Goal: Task Accomplishment & Management: Complete application form

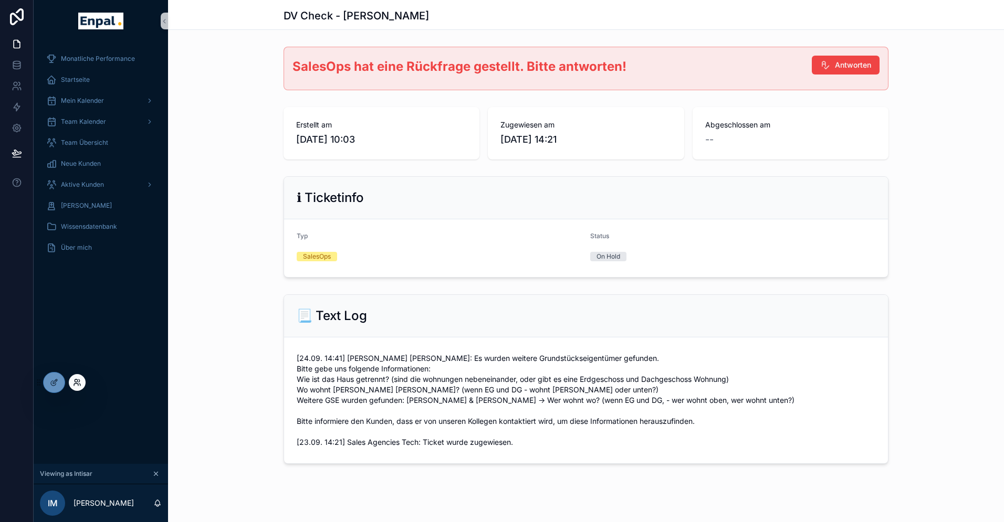
click at [80, 383] on icon at bounding box center [77, 382] width 8 height 8
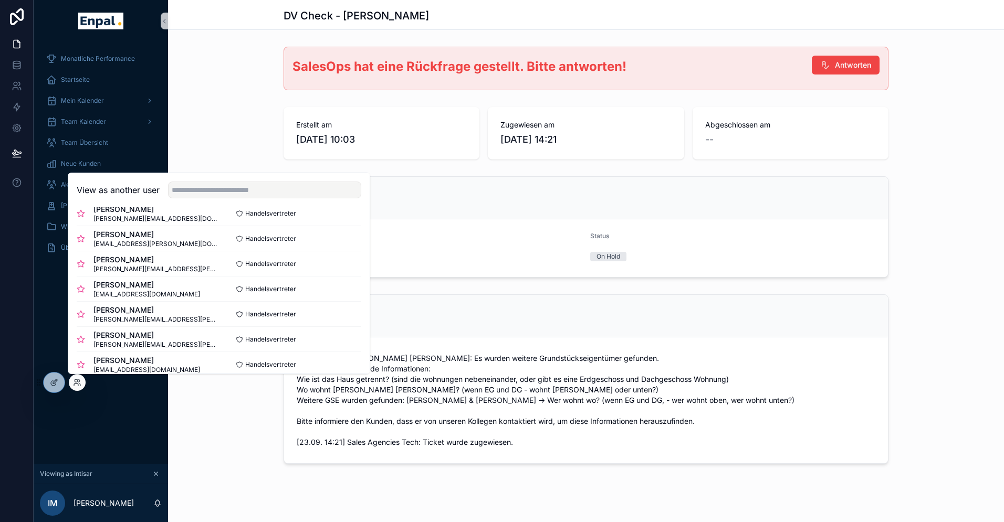
scroll to position [67, 0]
click at [349, 334] on button "Select" at bounding box center [347, 338] width 27 height 15
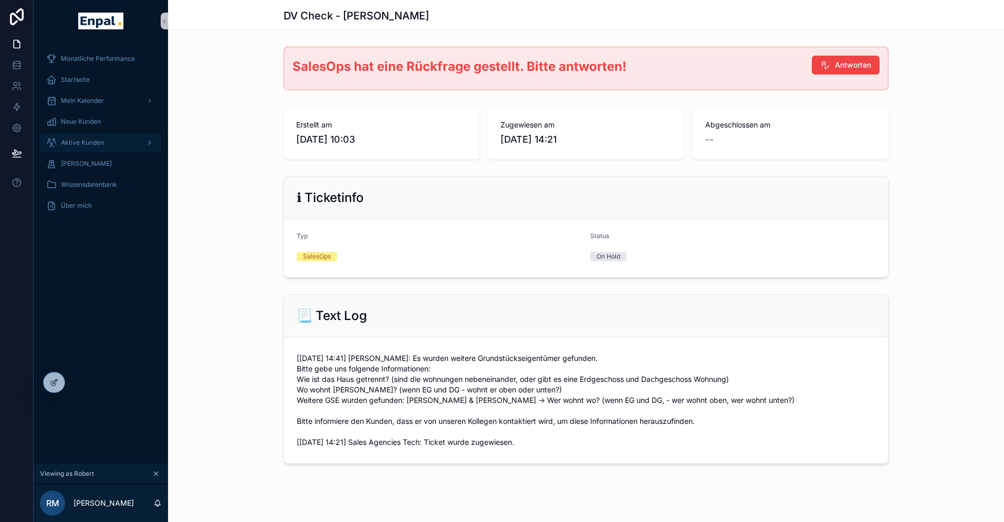
click at [86, 142] on span "Aktive Kunden" at bounding box center [82, 143] width 43 height 8
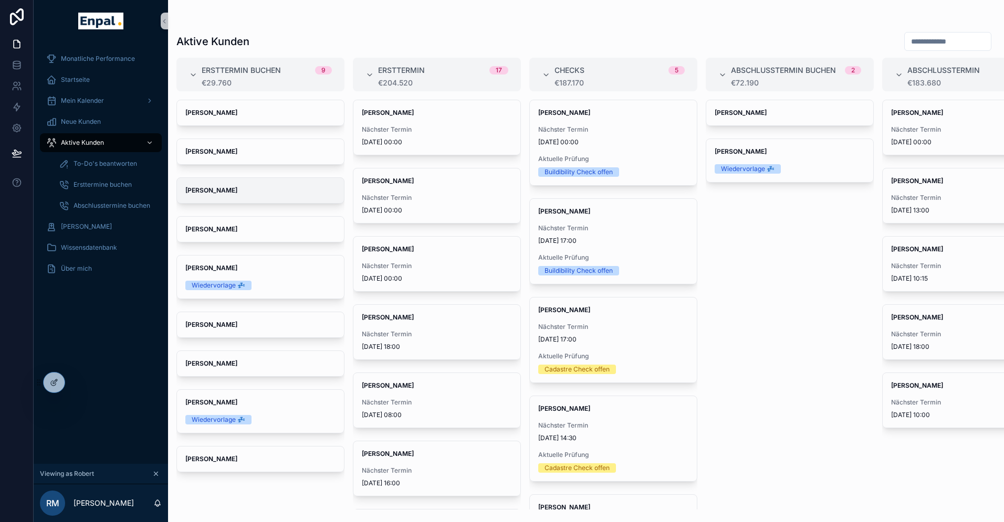
click at [223, 193] on span "Udo corts" at bounding box center [260, 190] width 150 height 8
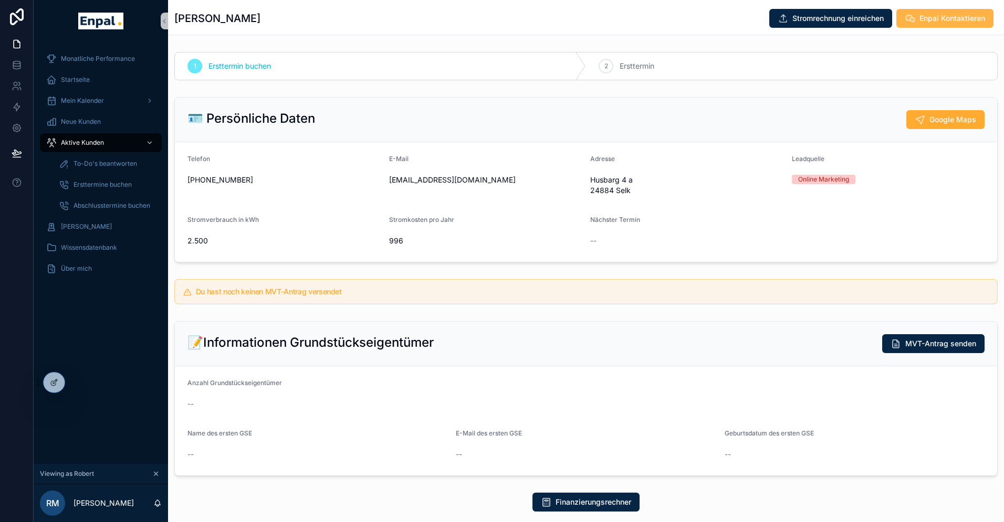
click at [930, 19] on span "Enpal Kontaktieren" at bounding box center [952, 18] width 66 height 10
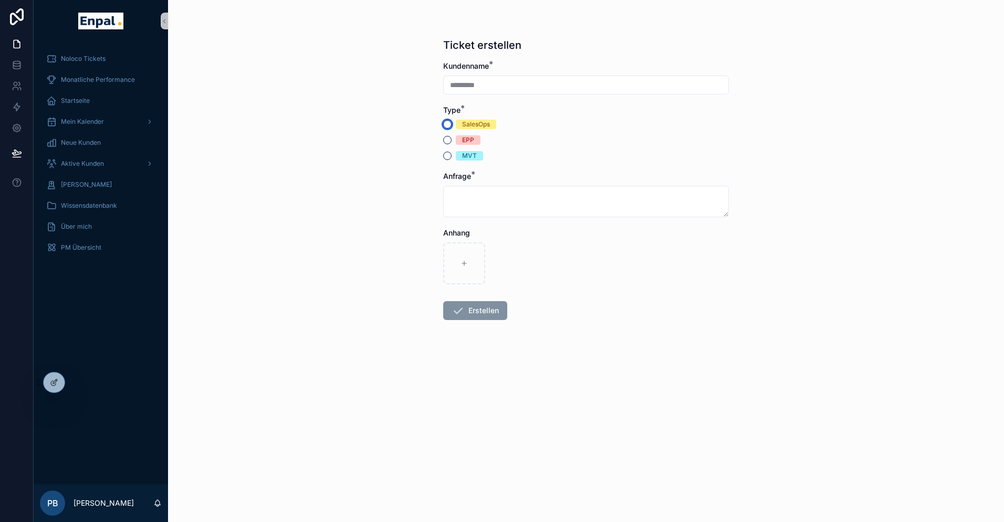
click at [447, 125] on button "SalesOps" at bounding box center [447, 124] width 8 height 8
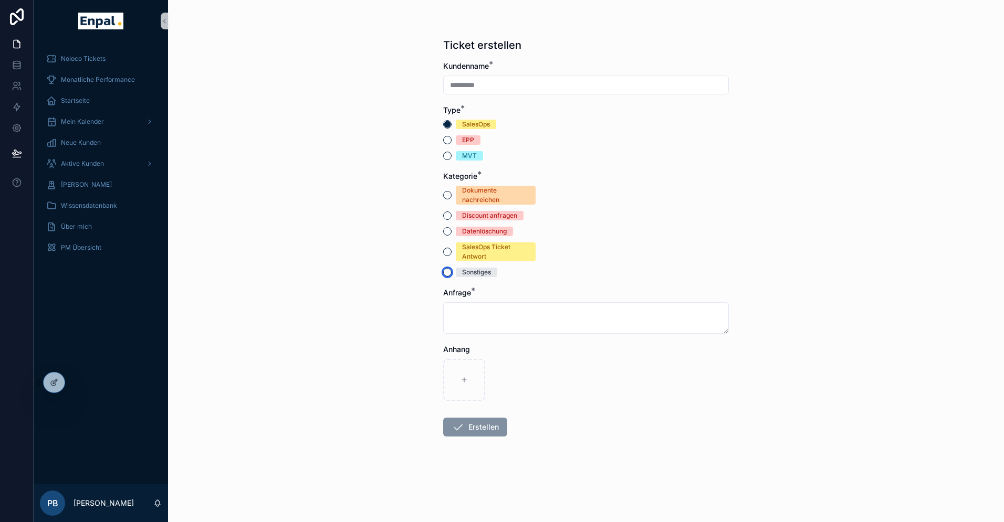
click at [446, 270] on button "Sonstiges" at bounding box center [447, 272] width 8 height 8
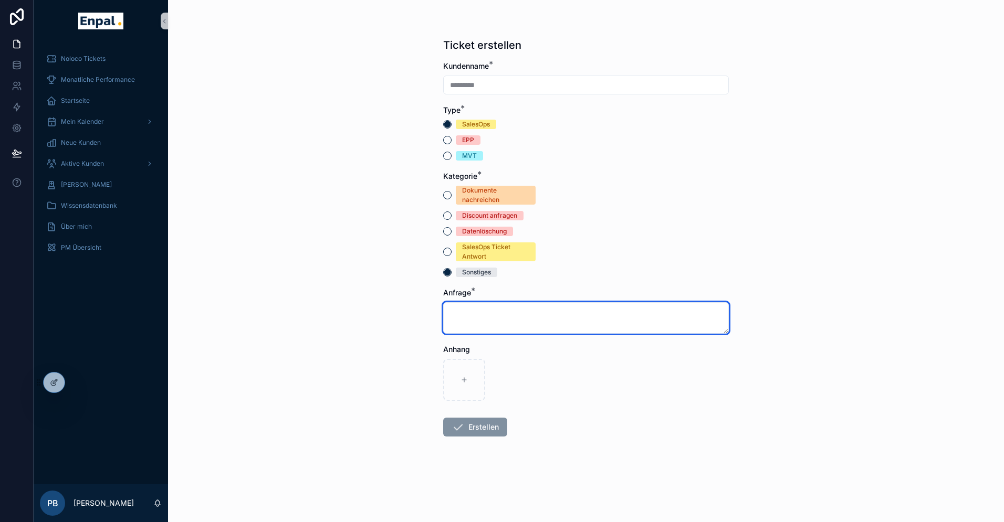
click at [469, 308] on textarea "scrollable content" at bounding box center [586, 317] width 286 height 31
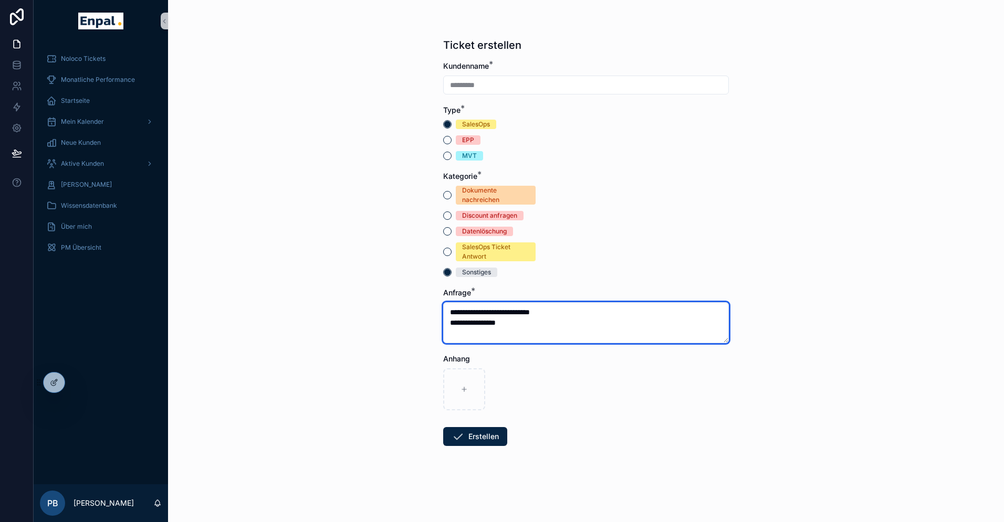
paste textarea "**********"
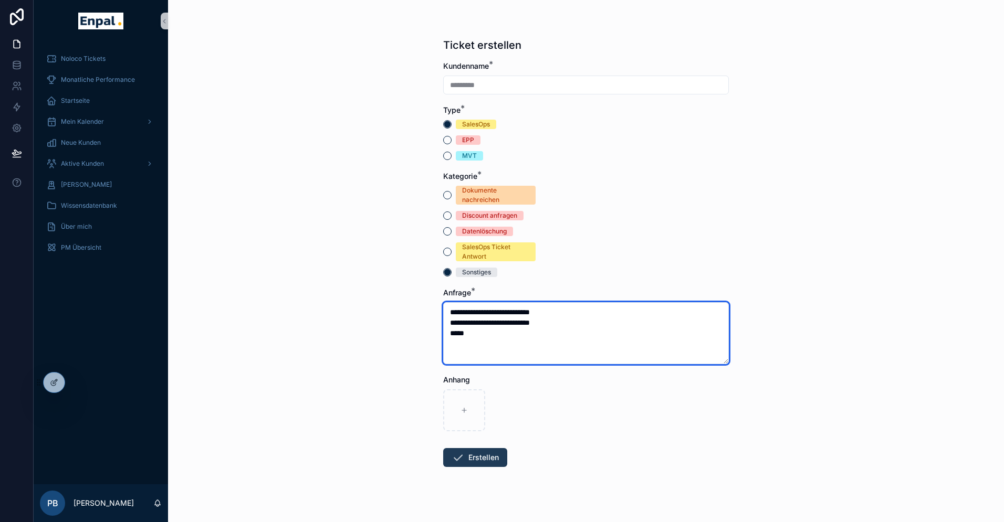
type textarea "**********"
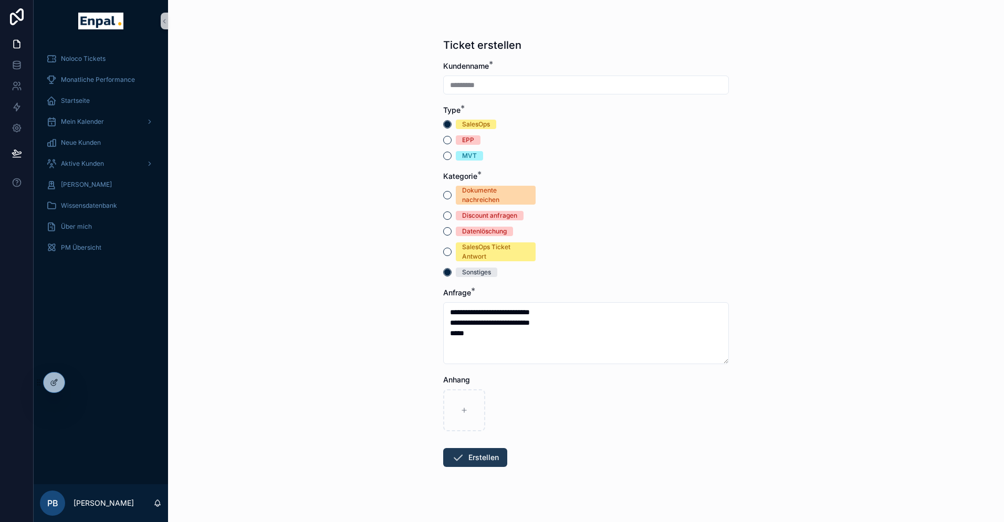
click at [474, 458] on button "Erstellen" at bounding box center [475, 457] width 64 height 19
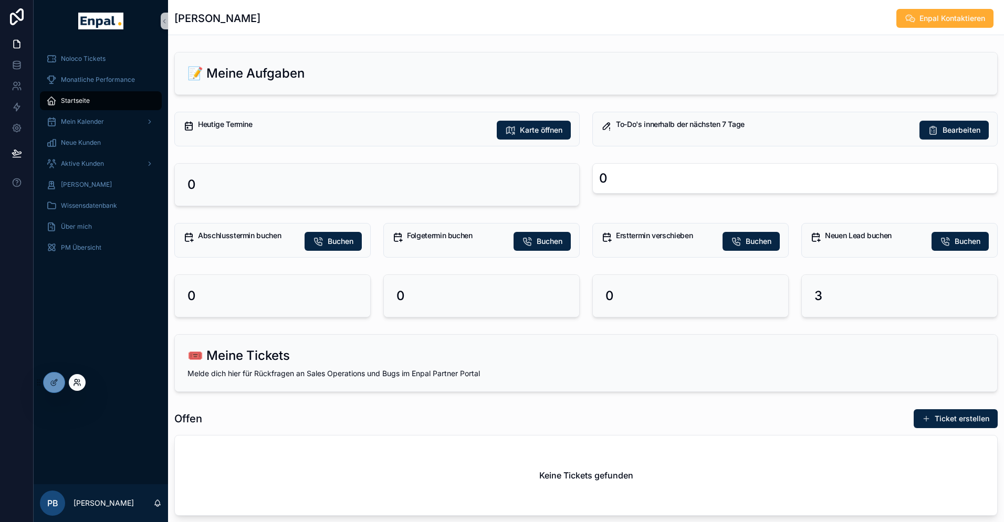
click at [77, 384] on icon at bounding box center [76, 385] width 4 height 2
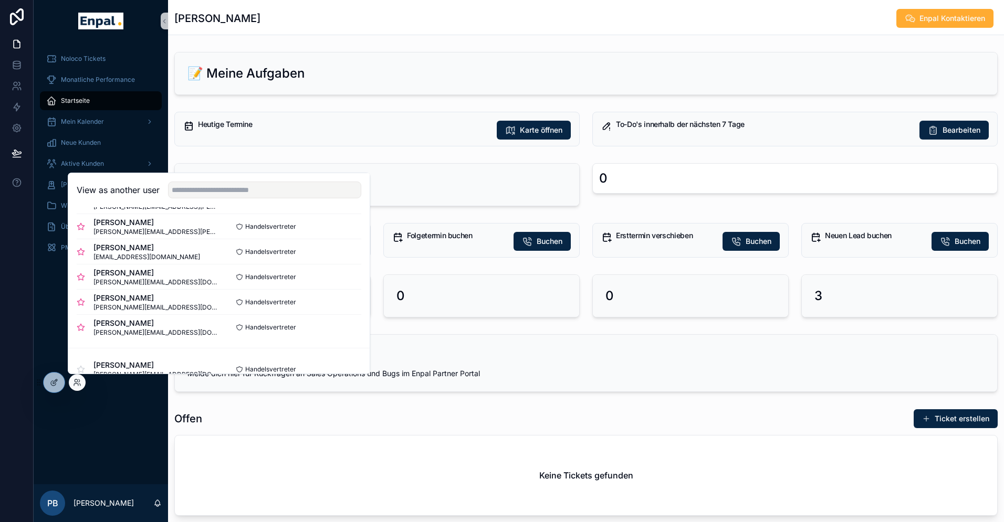
scroll to position [181, 0]
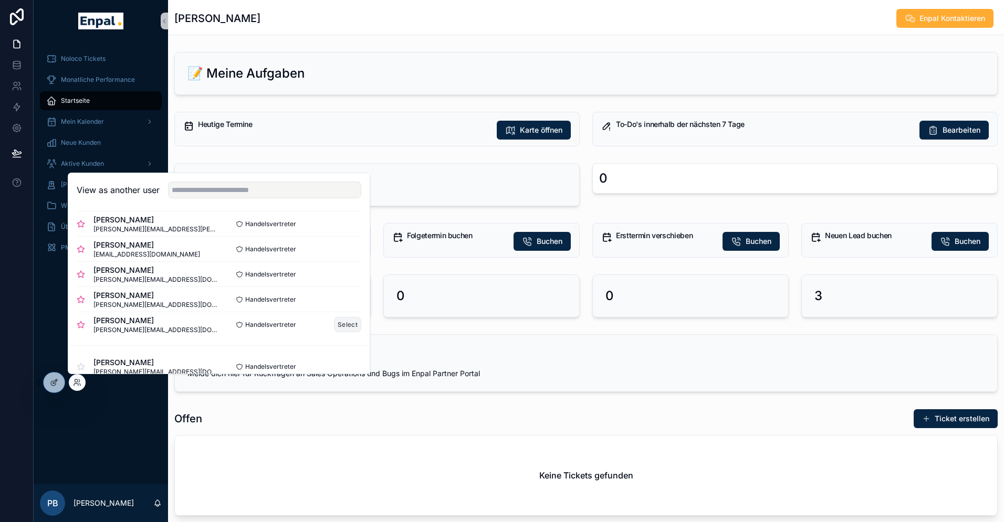
click at [349, 323] on button "Select" at bounding box center [347, 324] width 27 height 15
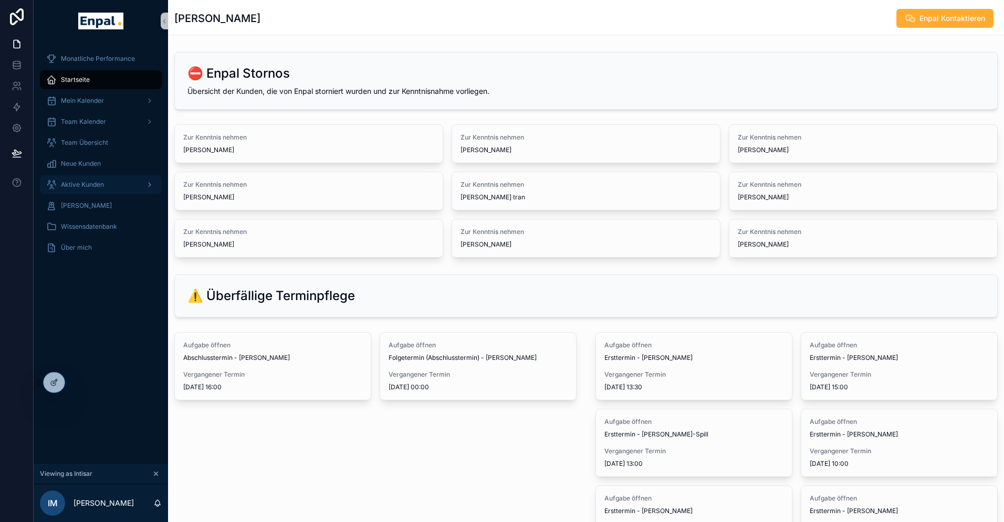
click at [84, 184] on span "Aktive Kunden" at bounding box center [82, 185] width 43 height 8
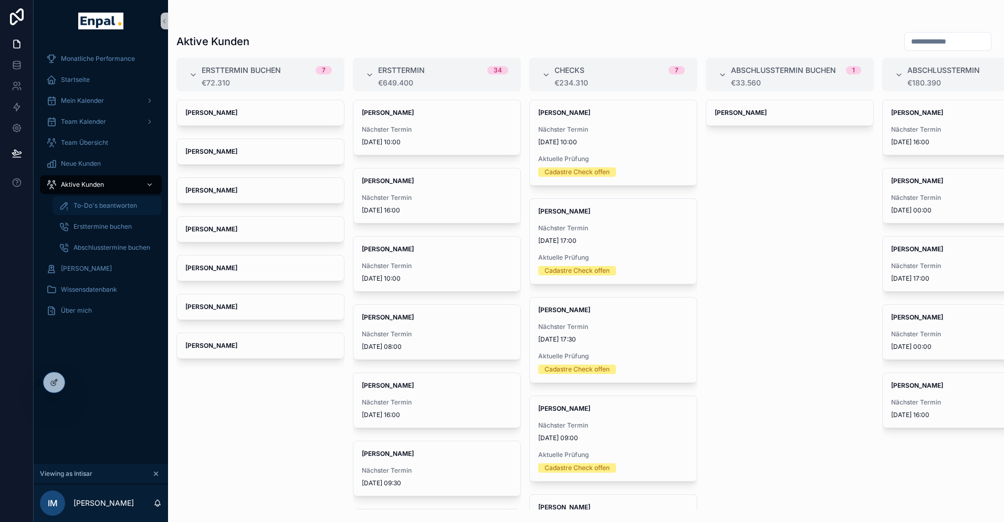
click at [93, 205] on span "To-Do's beantworten" at bounding box center [105, 206] width 64 height 8
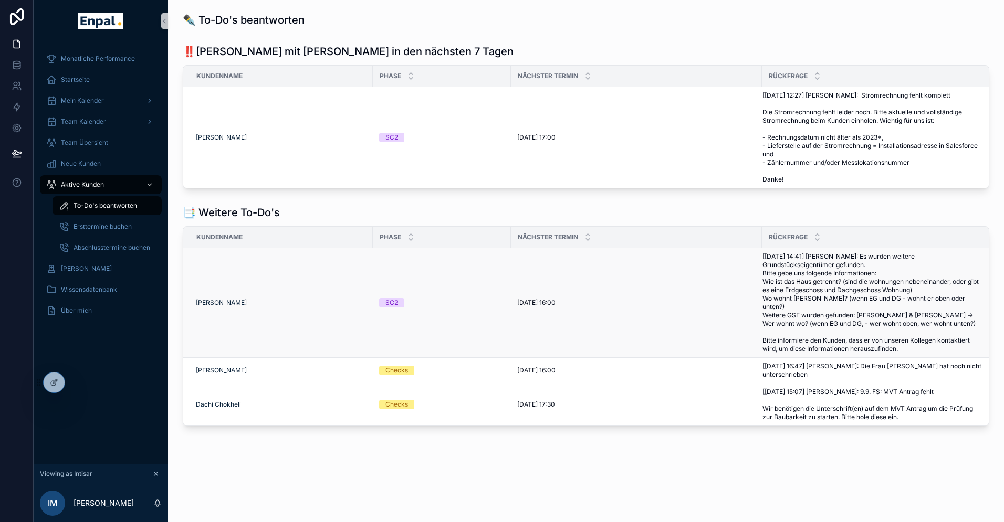
click at [807, 290] on span "[24.09. 14:41] Ina Katharina Peglow: Es wurden weitere Grundstückseigentümer ge…" at bounding box center [872, 303] width 221 height 101
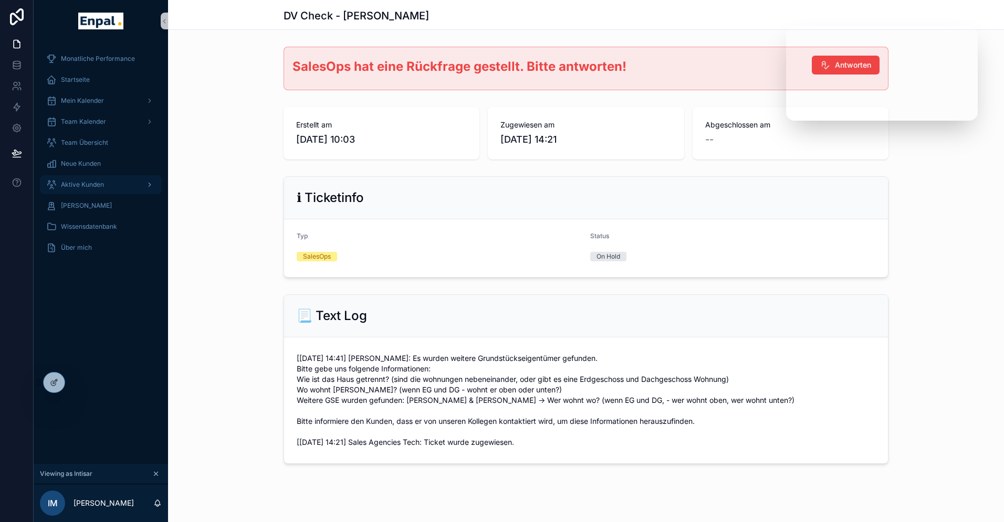
click at [82, 182] on span "Aktive Kunden" at bounding box center [82, 185] width 43 height 8
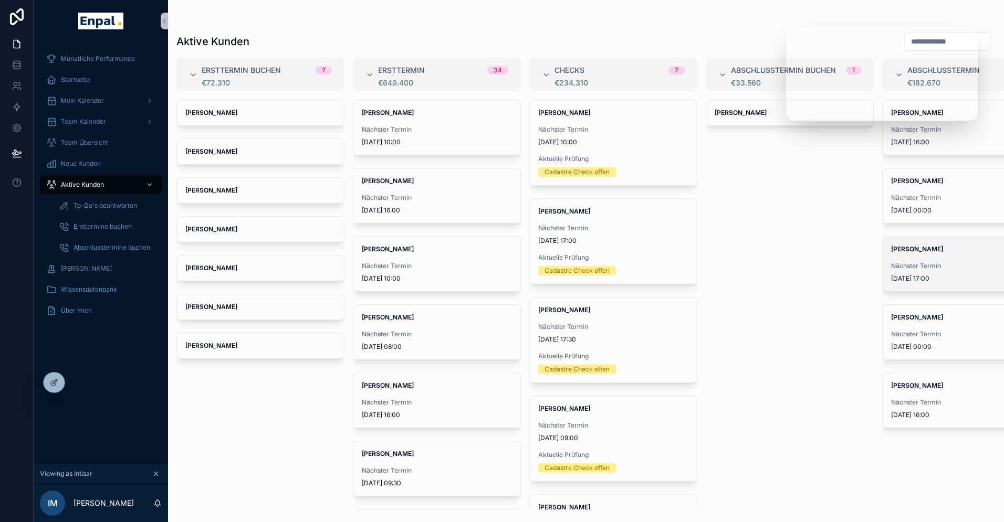
click at [918, 251] on strong "[PERSON_NAME]" at bounding box center [917, 249] width 52 height 8
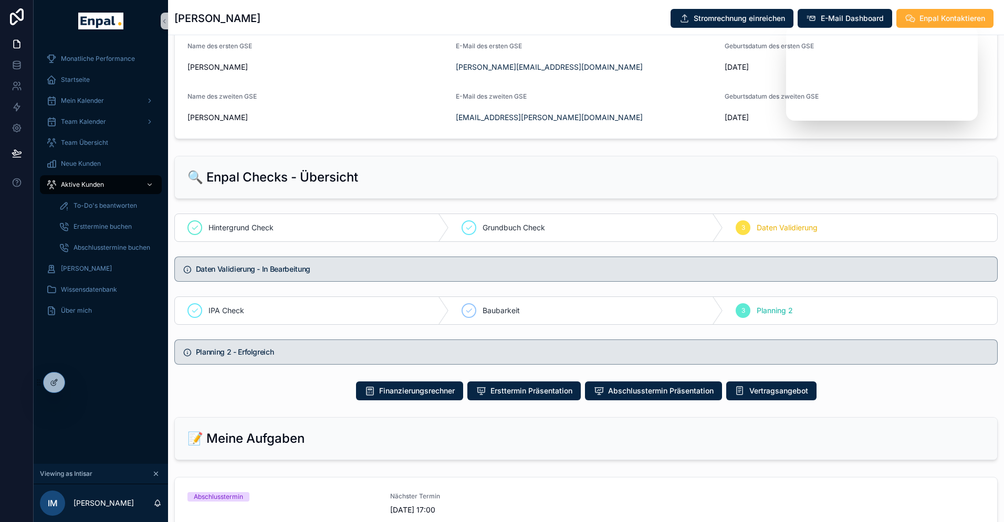
scroll to position [377, 0]
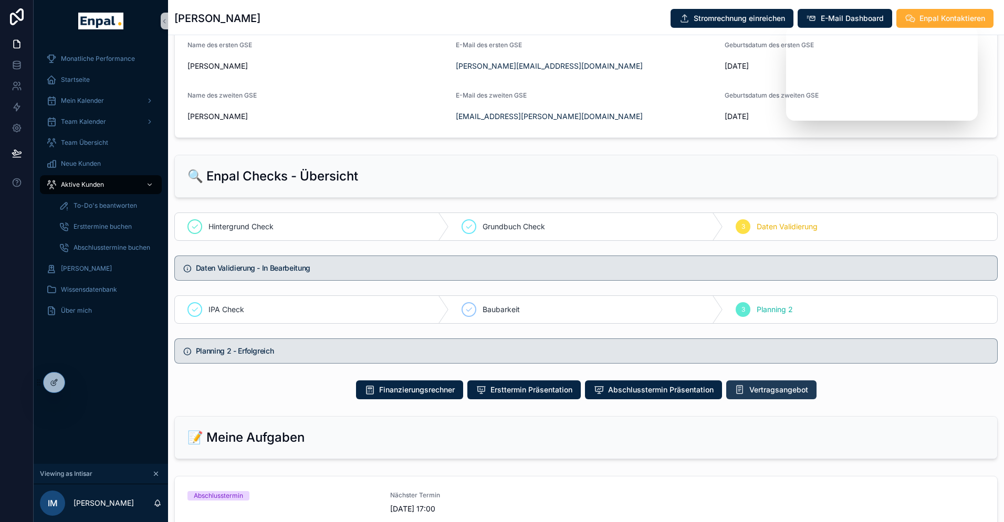
click at [776, 395] on span "Vertragsangebot" at bounding box center [778, 390] width 59 height 10
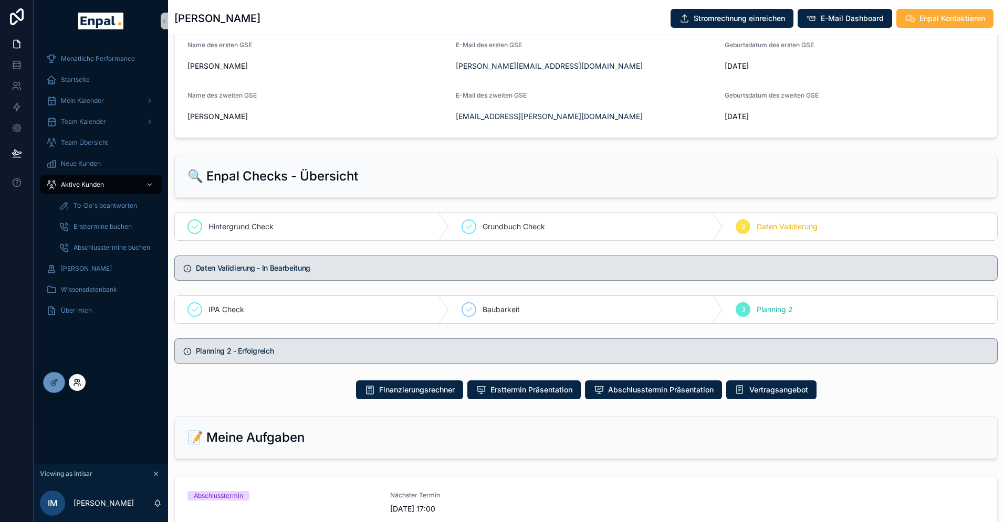
click at [79, 382] on icon at bounding box center [79, 381] width 1 height 3
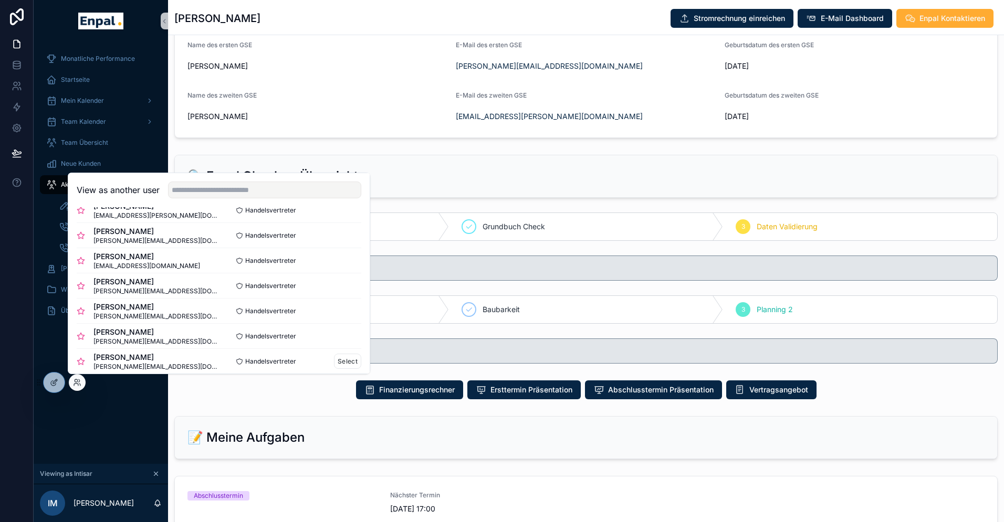
scroll to position [92, 0]
click at [348, 287] on button "Select" at bounding box center [347, 287] width 27 height 15
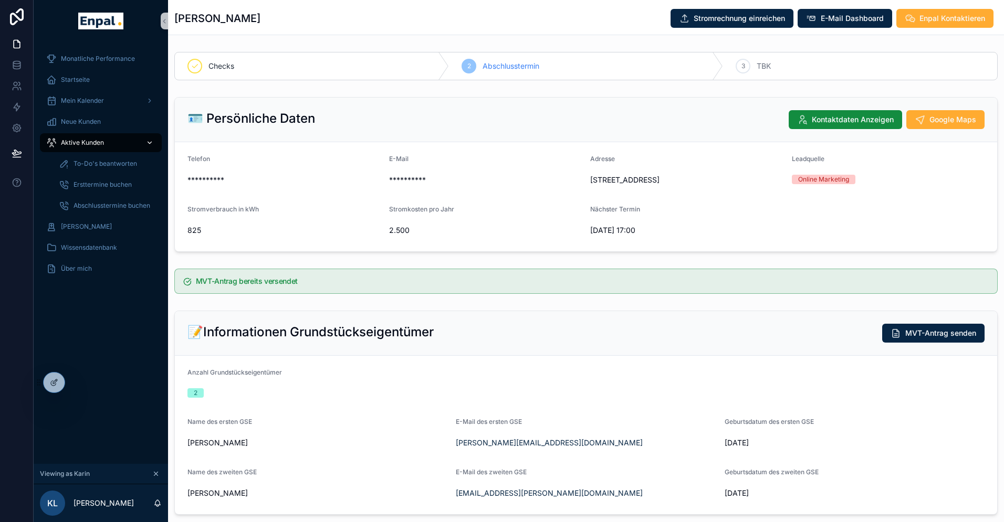
click at [85, 140] on span "Aktive Kunden" at bounding box center [82, 143] width 43 height 8
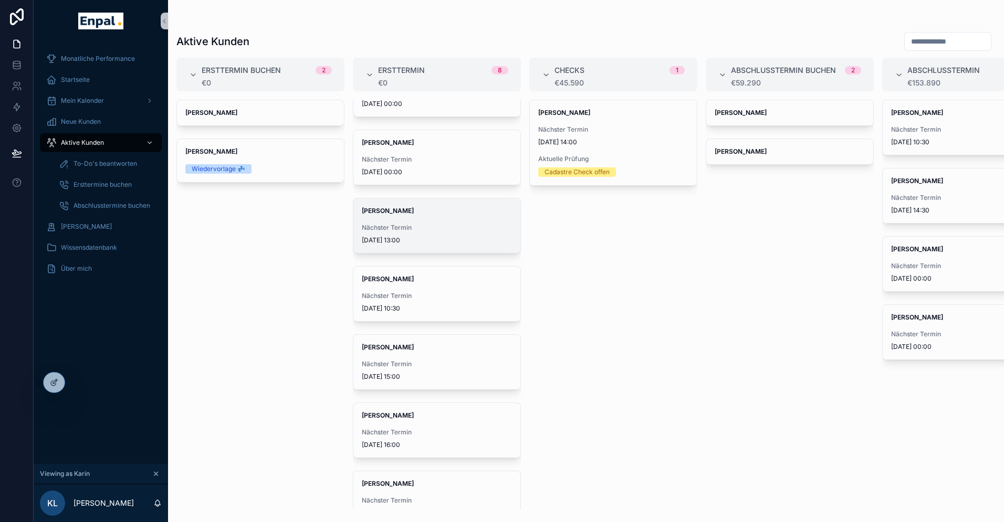
scroll to position [132, 0]
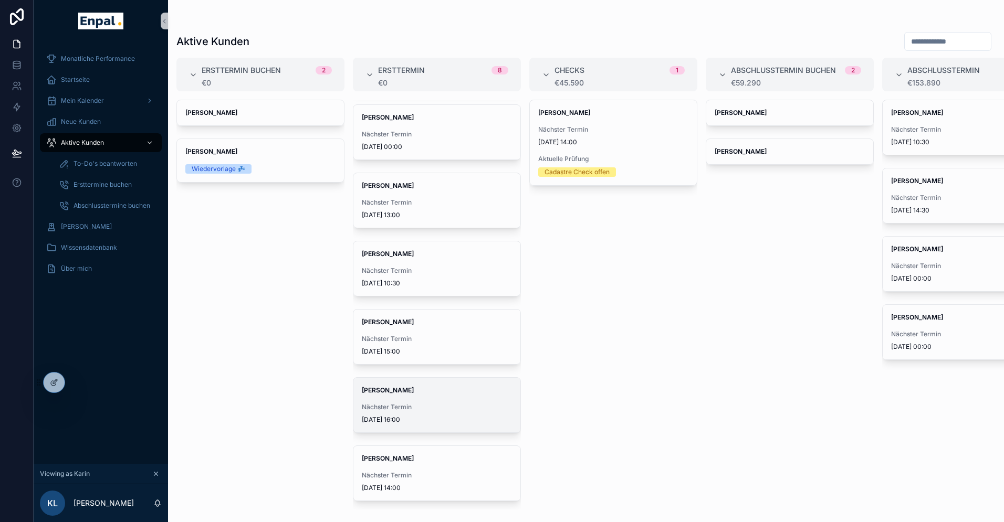
click at [387, 399] on div "[PERSON_NAME] Nächster Termin [DATE] 16:00" at bounding box center [436, 405] width 167 height 55
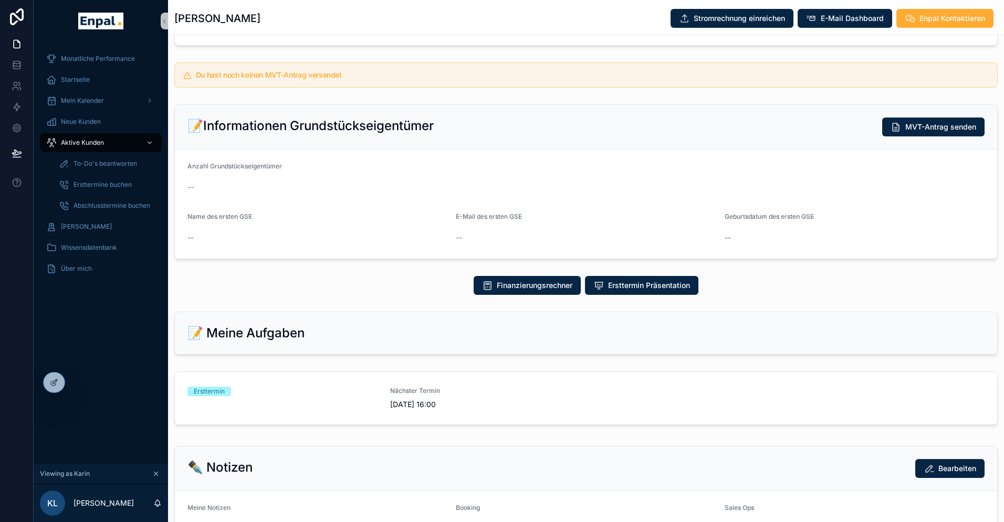
scroll to position [217, 0]
click at [633, 286] on span "Ersttermin Präsentation" at bounding box center [649, 285] width 82 height 10
